Goal: Task Accomplishment & Management: Manage account settings

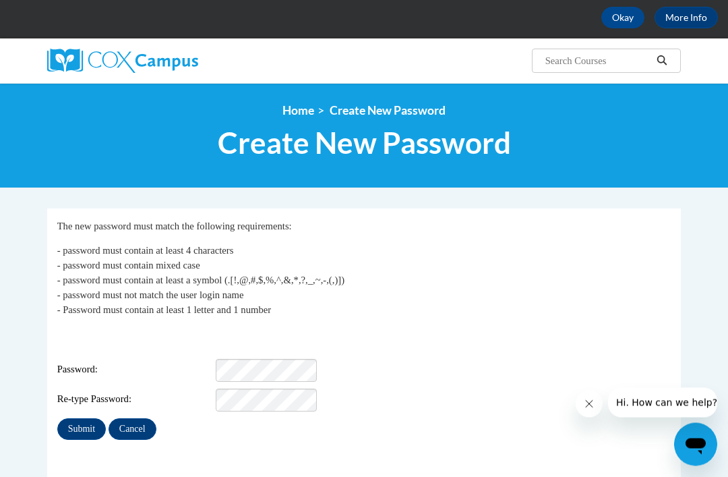
scroll to position [60, 0]
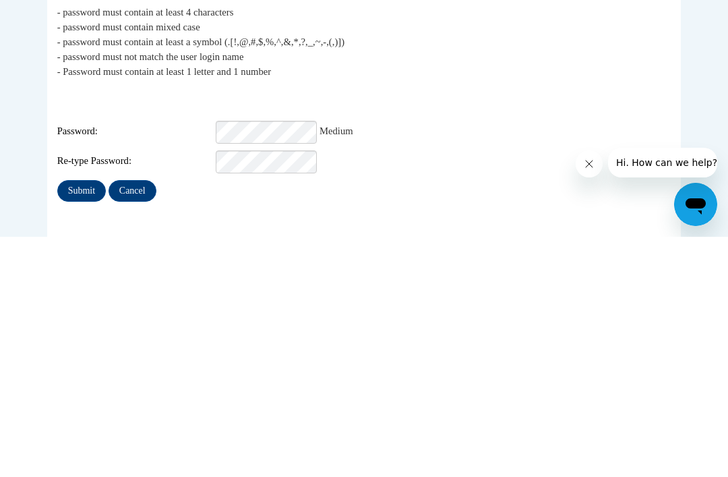
click at [92, 420] on input "Submit" at bounding box center [81, 431] width 49 height 22
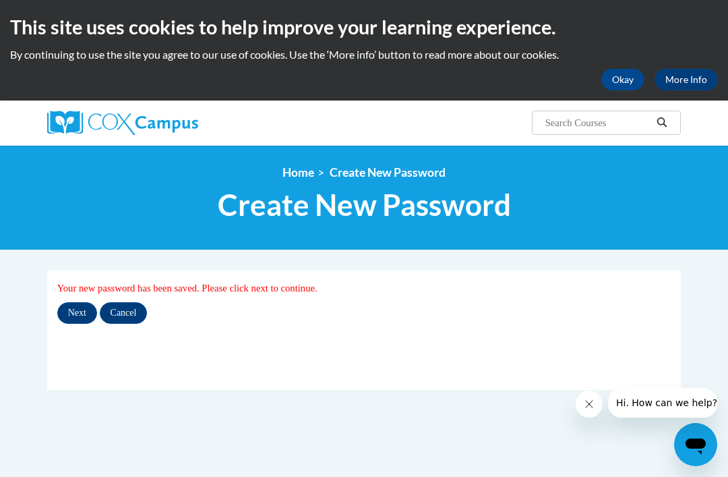
click at [78, 311] on input "Next" at bounding box center [77, 313] width 40 height 22
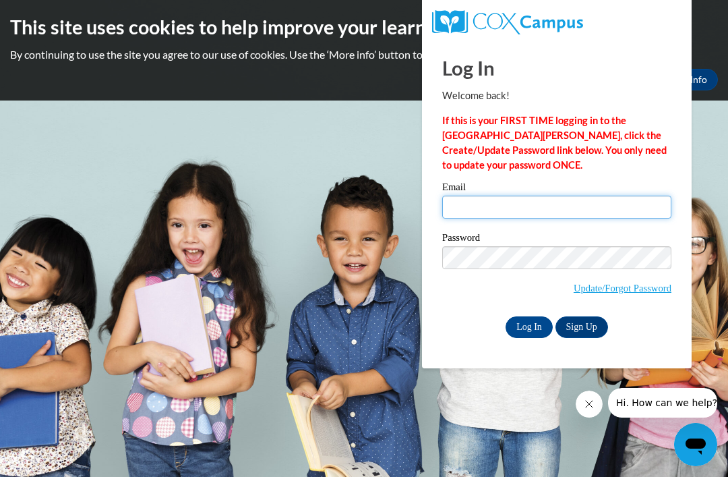
click at [527, 204] on input "Email" at bounding box center [556, 207] width 229 height 23
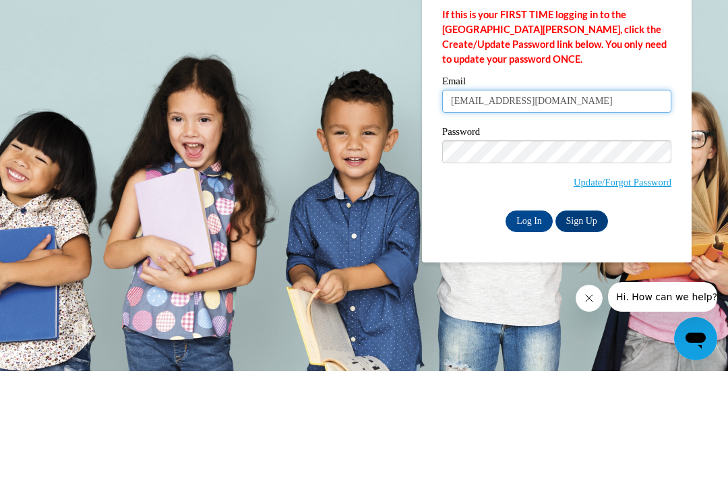
type input "E561488@cttlc.com"
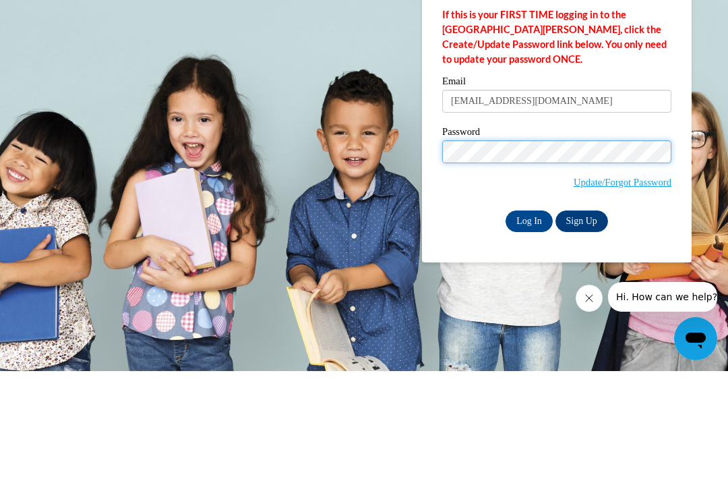
click at [529, 316] on input "Log In" at bounding box center [529, 327] width 47 height 22
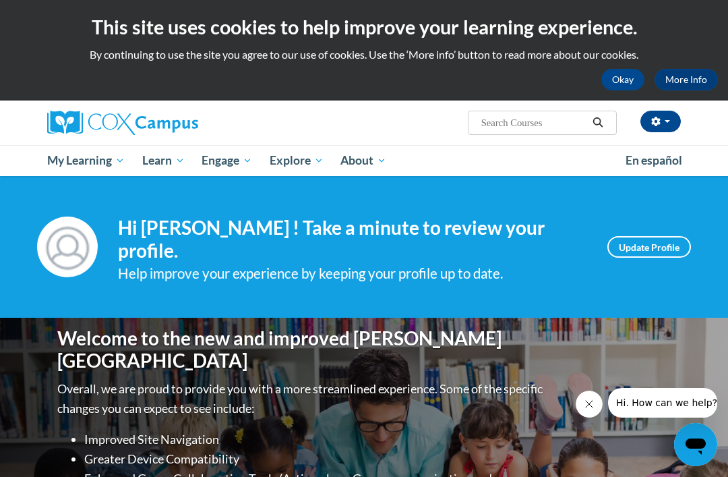
click at [0, 0] on span "My Course Progress" at bounding box center [0, 0] width 0 height 0
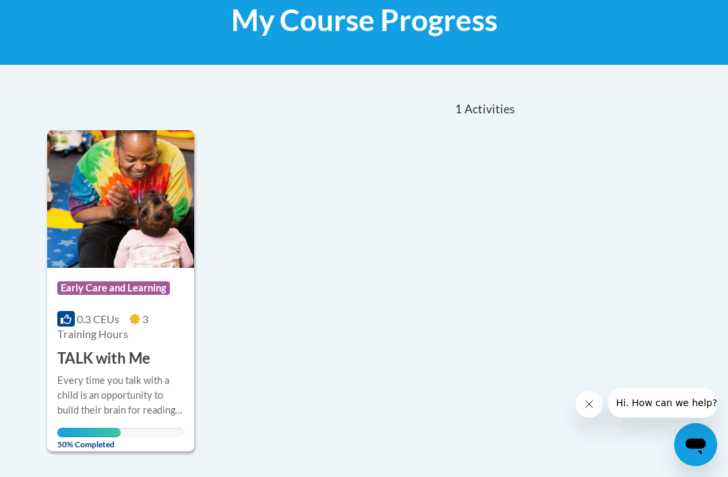
scroll to position [241, 0]
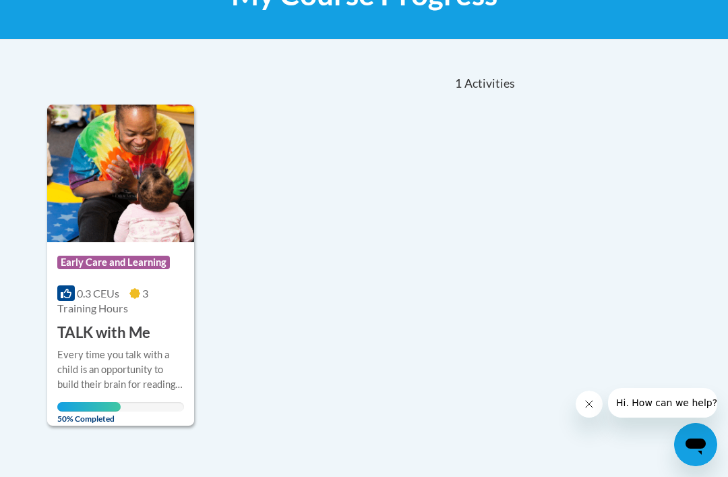
click at [113, 408] on span "50% Completed" at bounding box center [88, 413] width 63 height 22
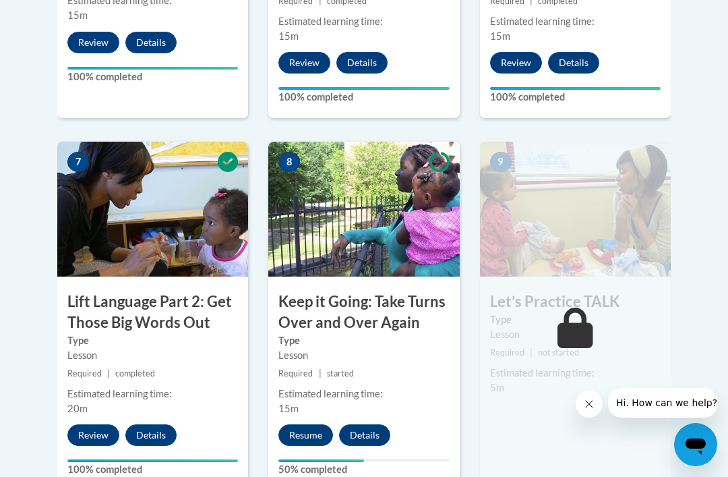
scroll to position [1101, 0]
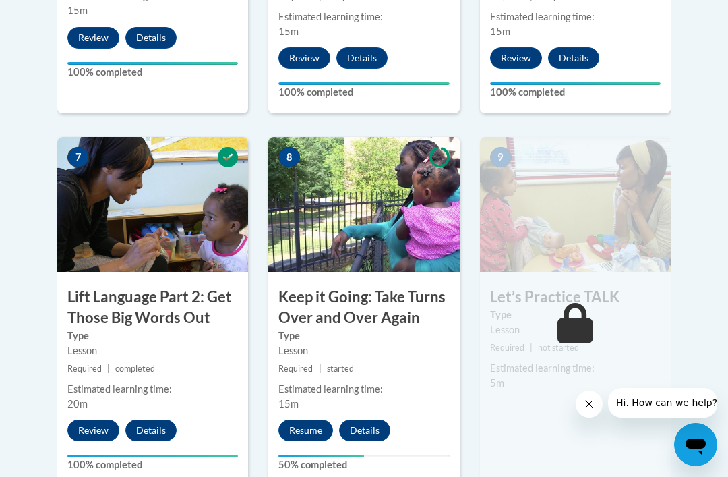
click at [311, 429] on button "Resume" at bounding box center [305, 430] width 55 height 22
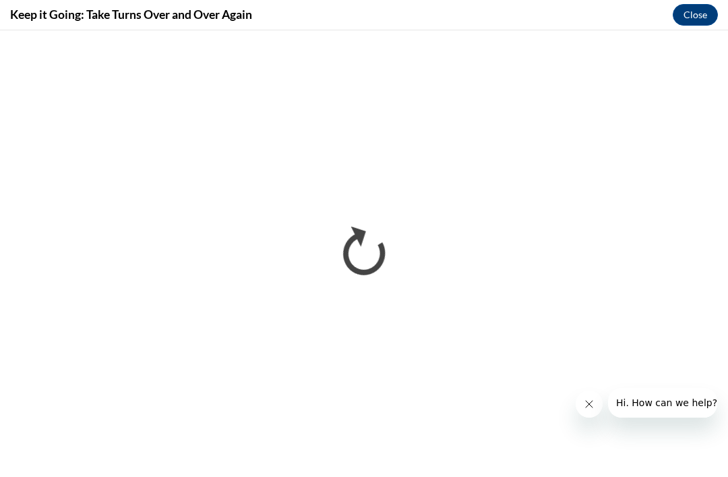
scroll to position [0, 0]
click at [589, 399] on icon "Close message from company" at bounding box center [589, 403] width 11 height 11
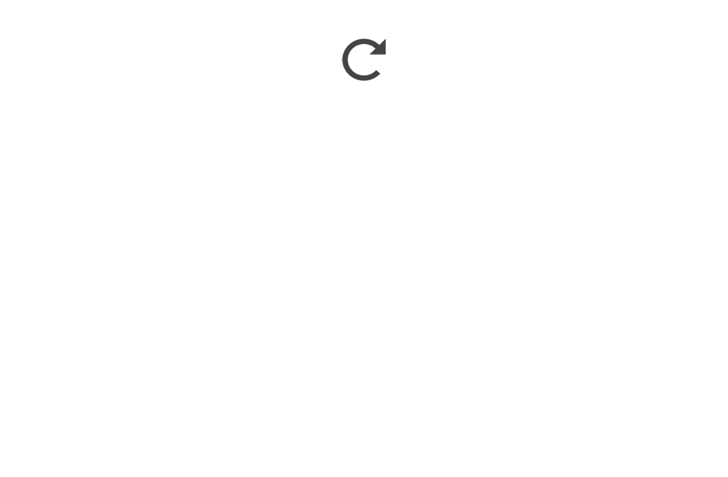
scroll to position [1487, 0]
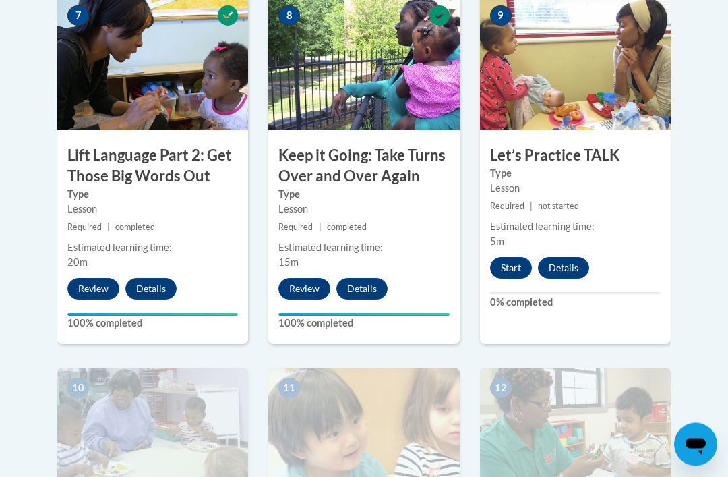
scroll to position [1243, 0]
click at [514, 258] on button "Start" at bounding box center [511, 268] width 42 height 22
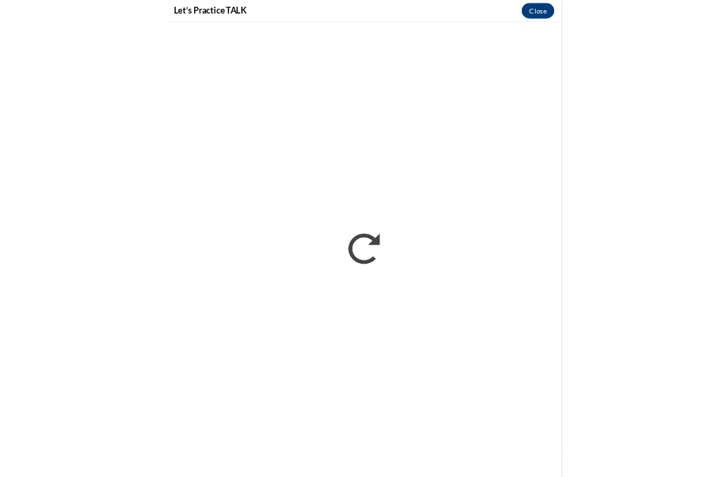
scroll to position [1519, 0]
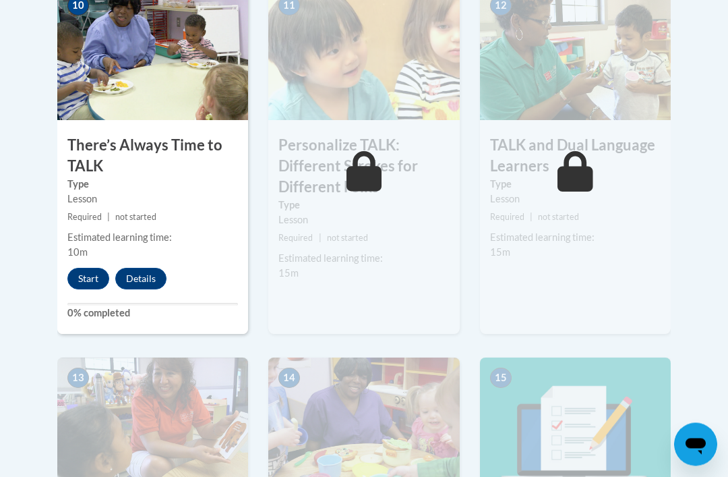
scroll to position [1622, 0]
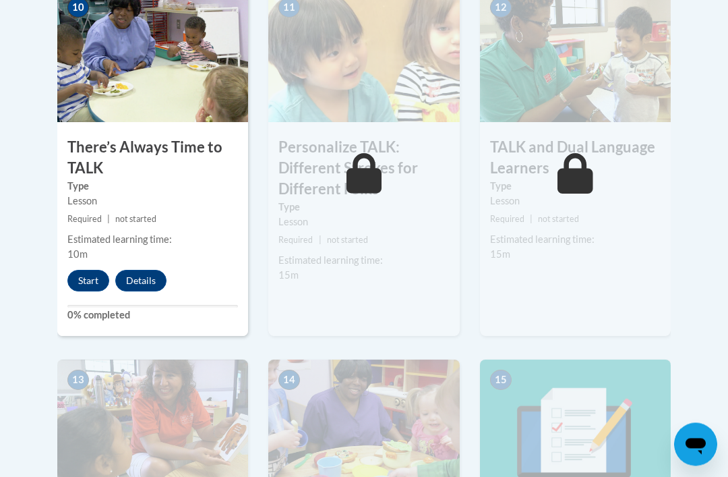
click at [88, 270] on button "Start" at bounding box center [88, 281] width 42 height 22
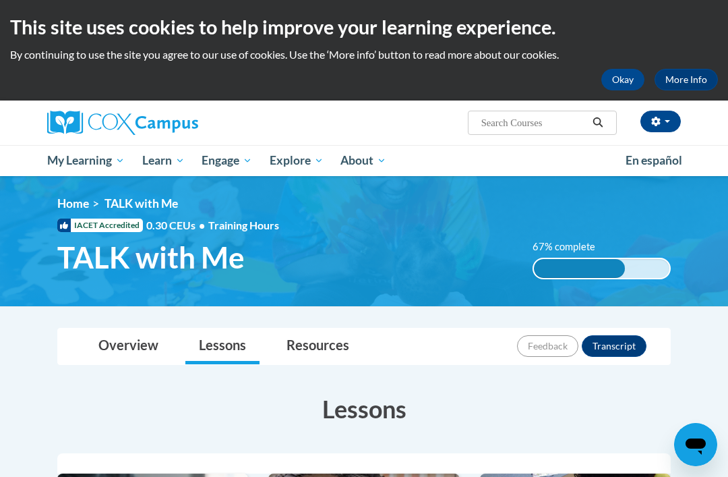
click at [672, 115] on button "button" at bounding box center [661, 122] width 40 height 22
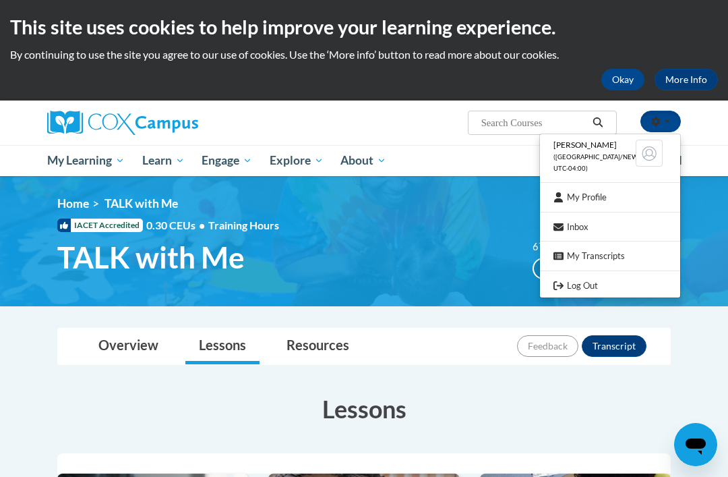
click at [599, 295] on div at bounding box center [364, 238] width 728 height 477
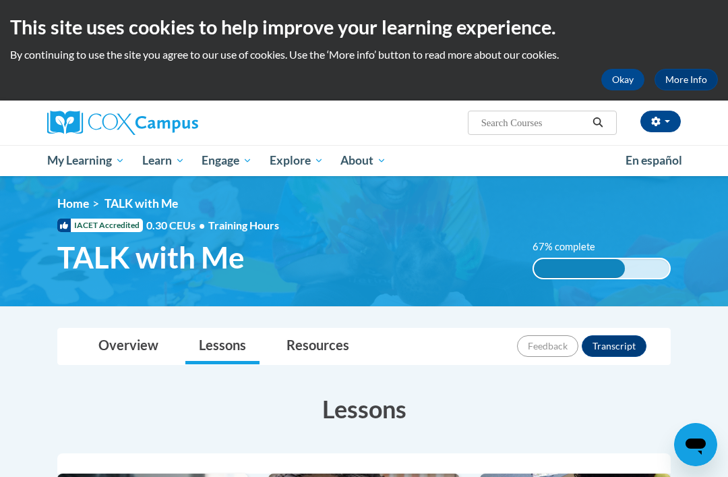
click at [663, 123] on button "button" at bounding box center [661, 122] width 40 height 22
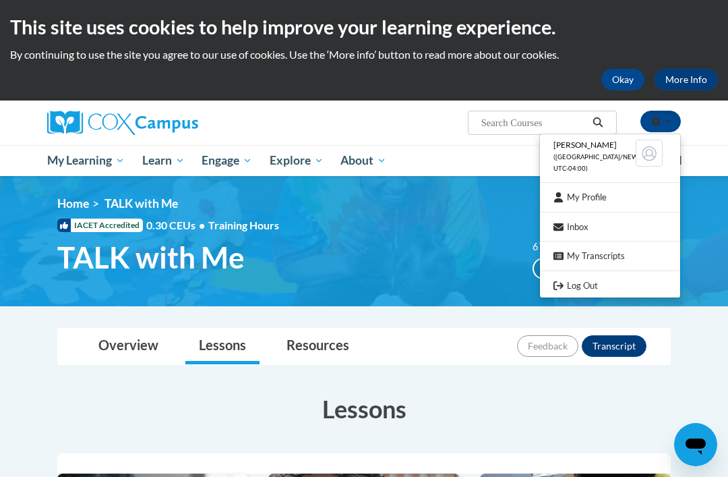
click at [573, 289] on link "Log Out" at bounding box center [610, 285] width 140 height 17
